Goal: Task Accomplishment & Management: Use online tool/utility

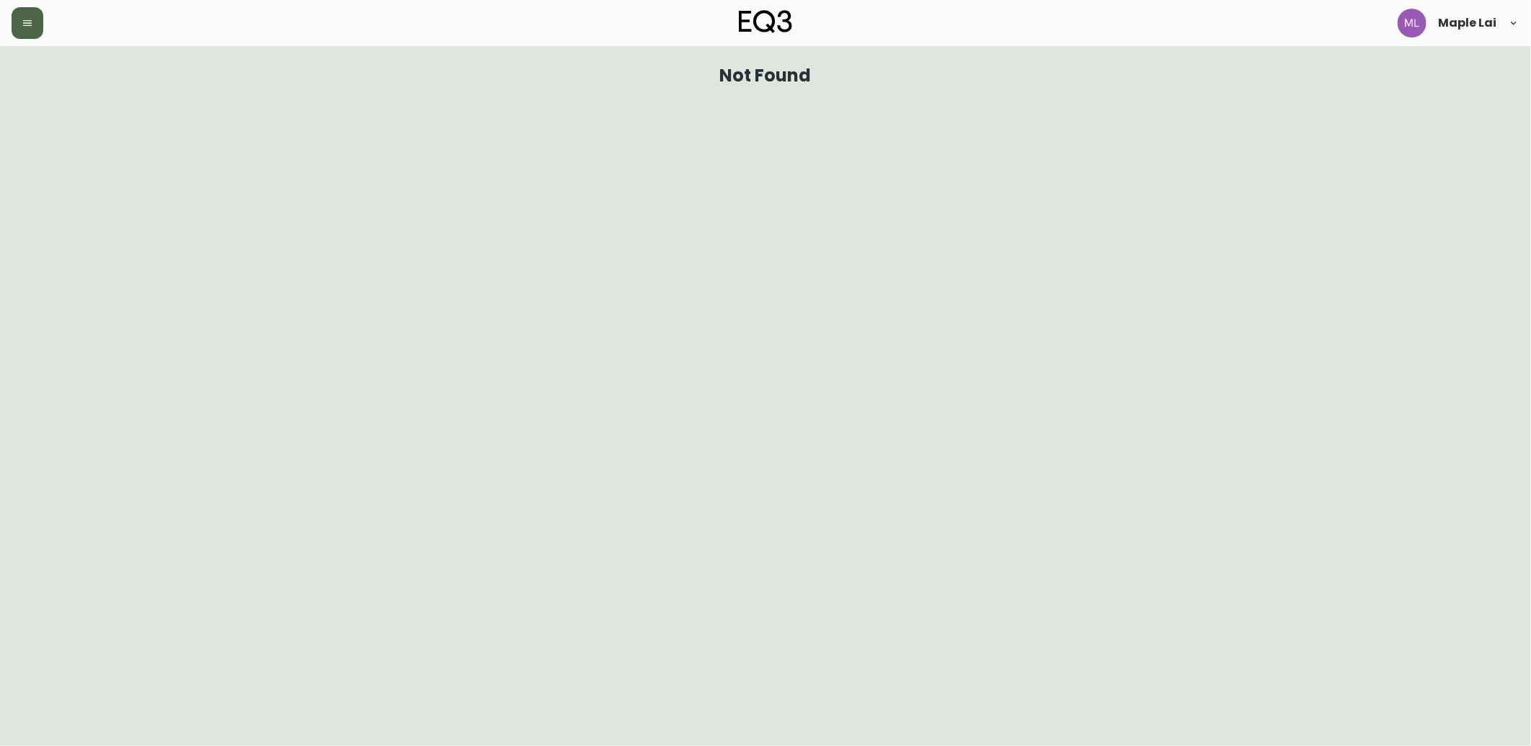
click at [31, 20] on icon "button" at bounding box center [27, 23] width 9 height 6
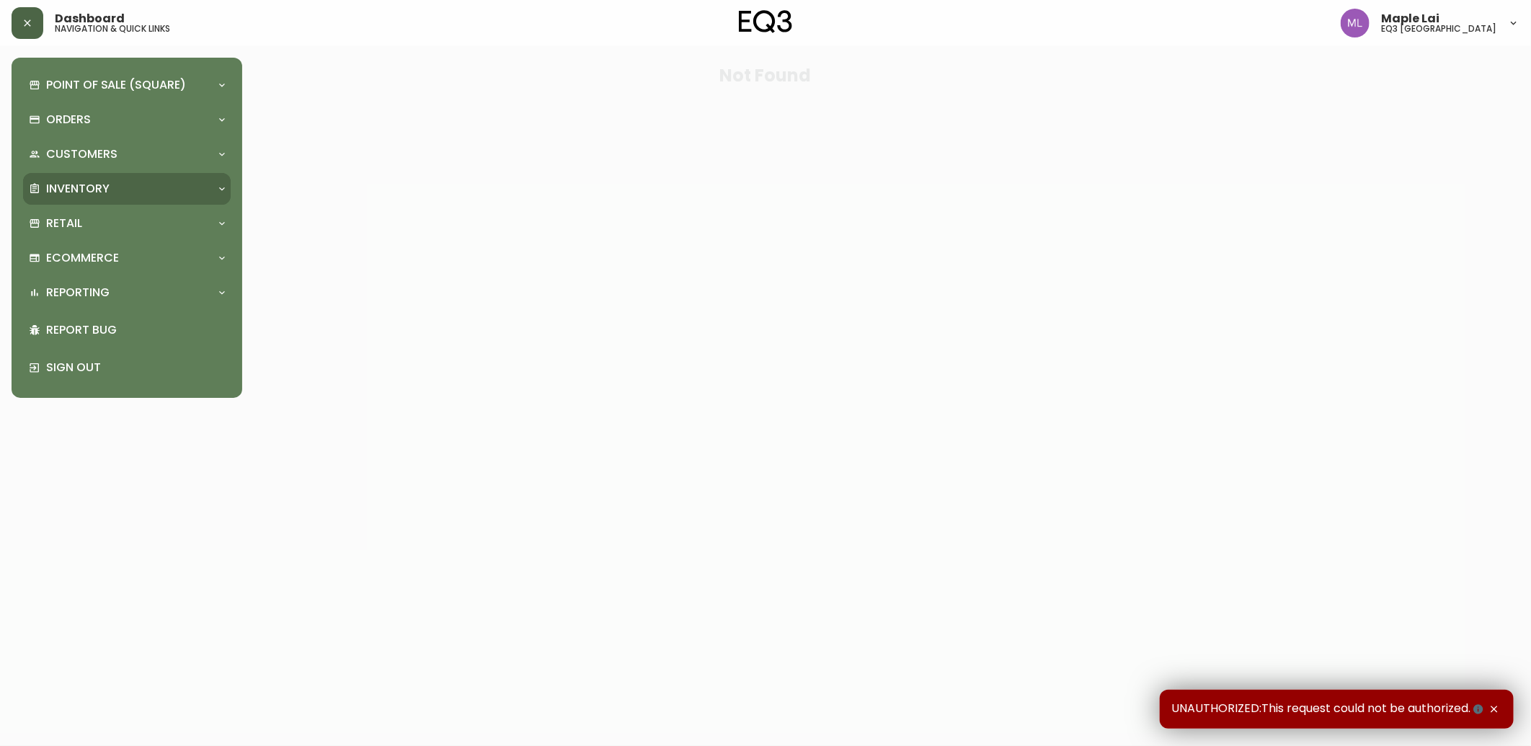
click at [156, 183] on div "Inventory" at bounding box center [120, 189] width 182 height 16
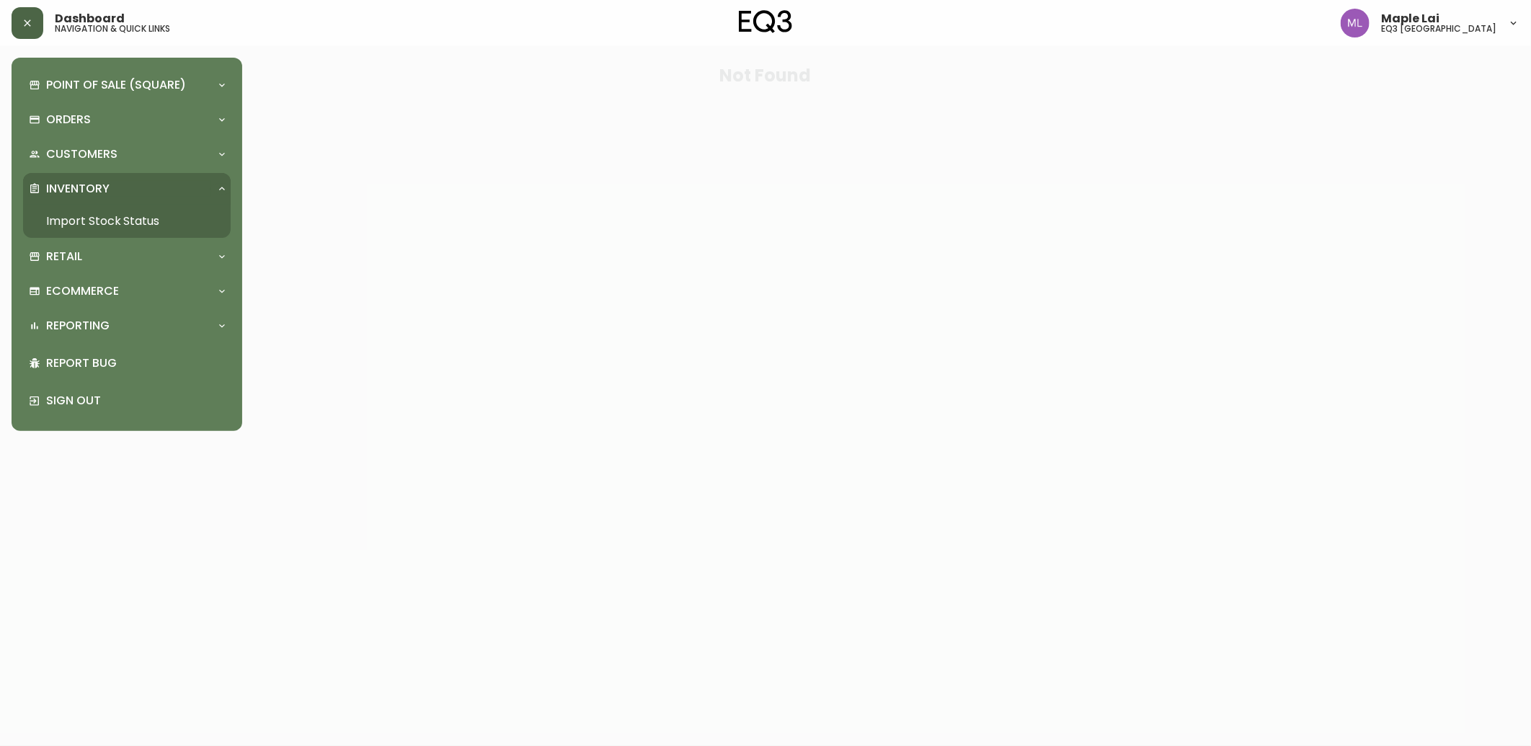
drag, startPoint x: 142, startPoint y: 215, endPoint x: 167, endPoint y: 200, distance: 28.4
click at [142, 215] on link "Import Stock Status" at bounding box center [127, 221] width 208 height 33
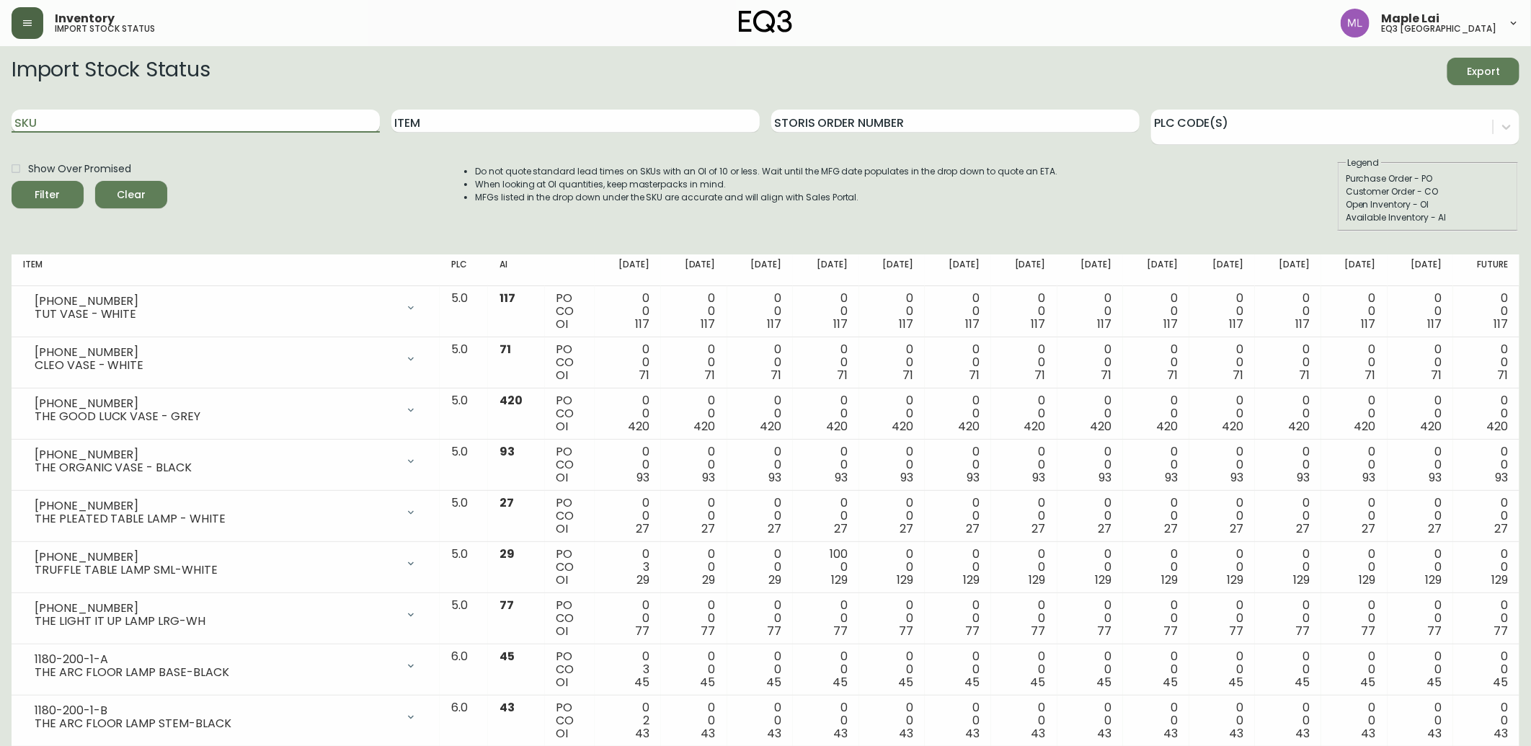
click at [226, 131] on input "SKU" at bounding box center [196, 121] width 368 height 23
click at [254, 118] on input "SKU" at bounding box center [194, 121] width 365 height 23
paste input "[PHONE_NUMBER]"
type input "[PHONE_NUMBER]"
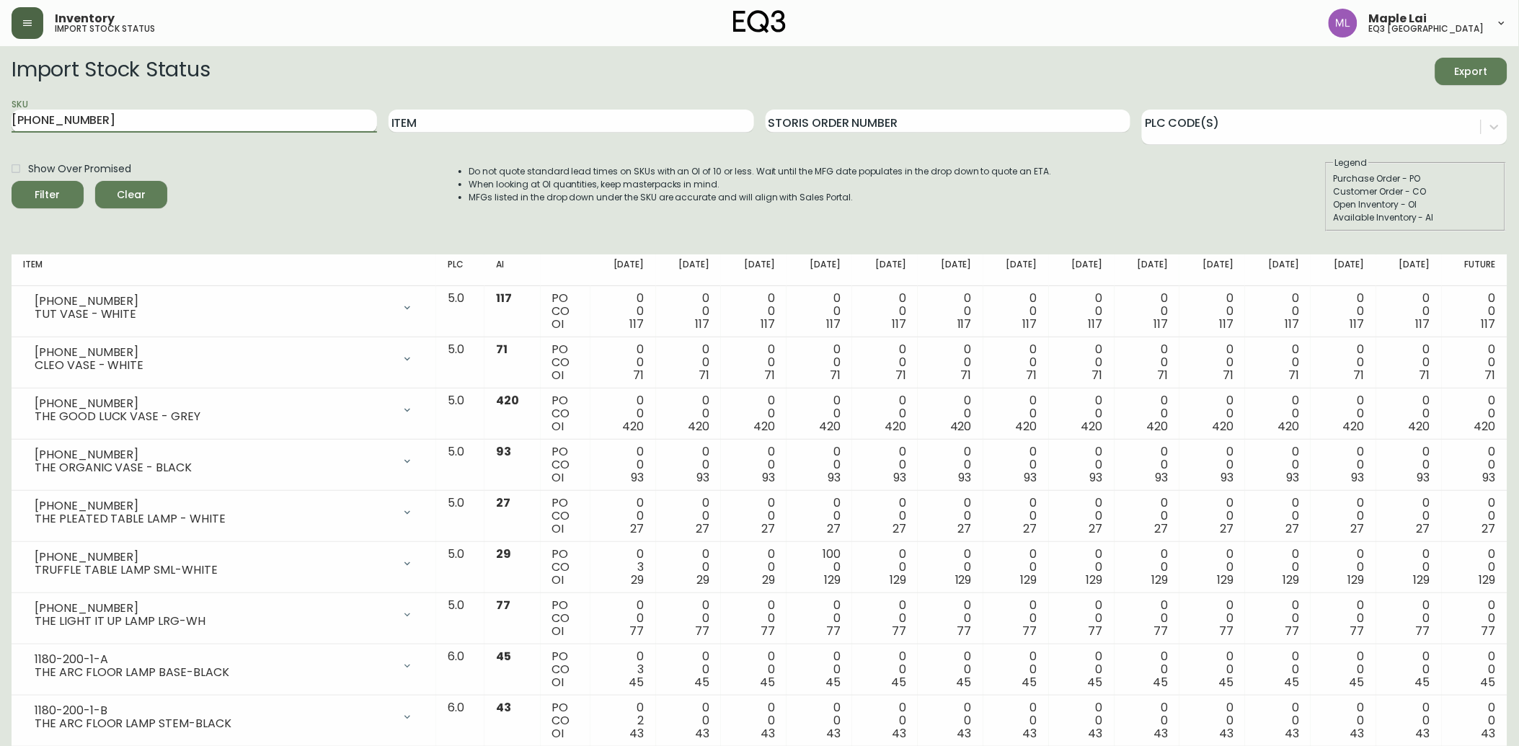
click at [12, 181] on button "Filter" at bounding box center [48, 194] width 72 height 27
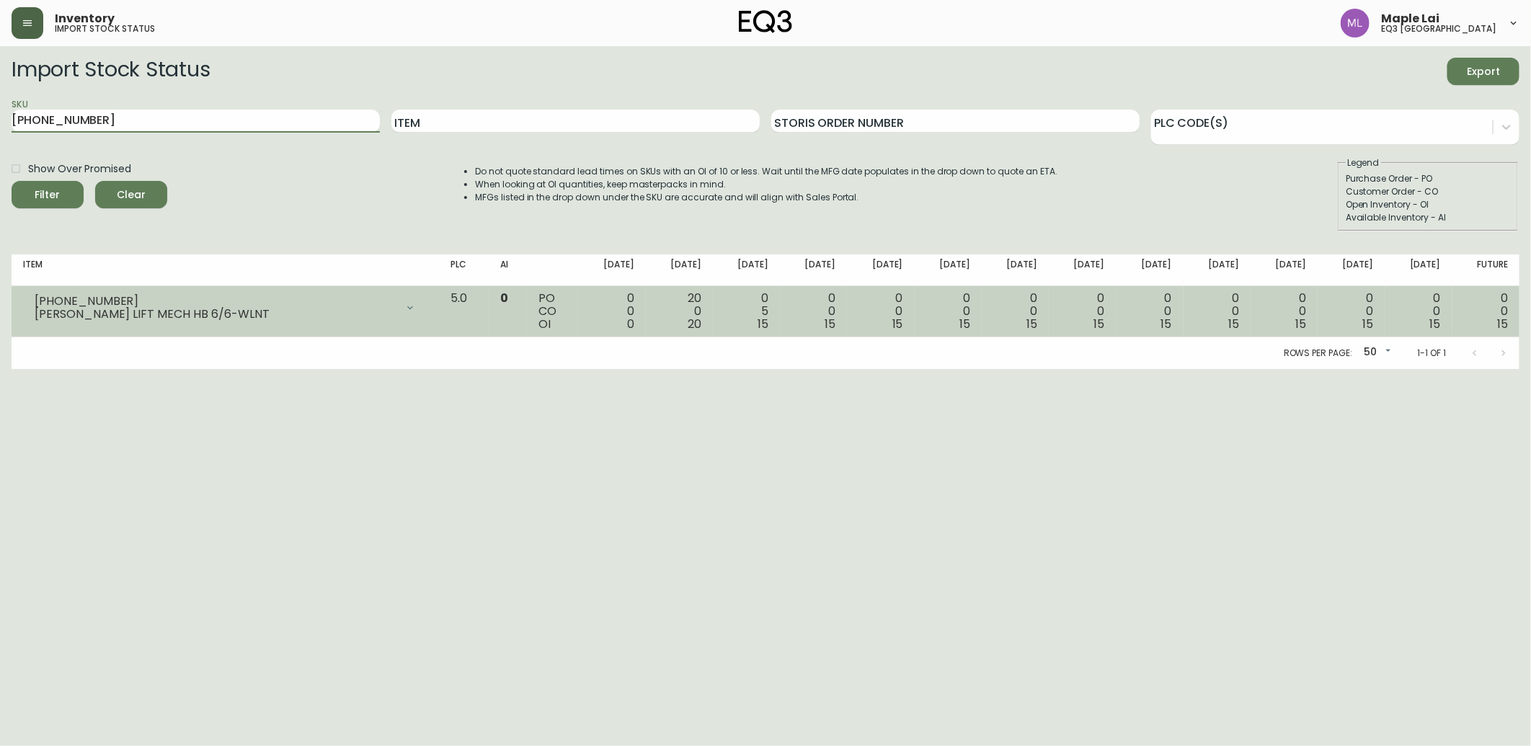
click at [416, 306] on icon at bounding box center [410, 308] width 12 height 12
